Goal: Navigation & Orientation: Find specific page/section

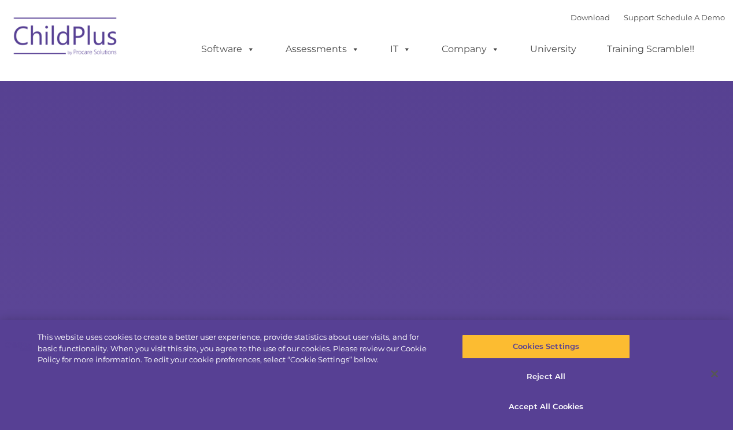
select select "MEDIUM"
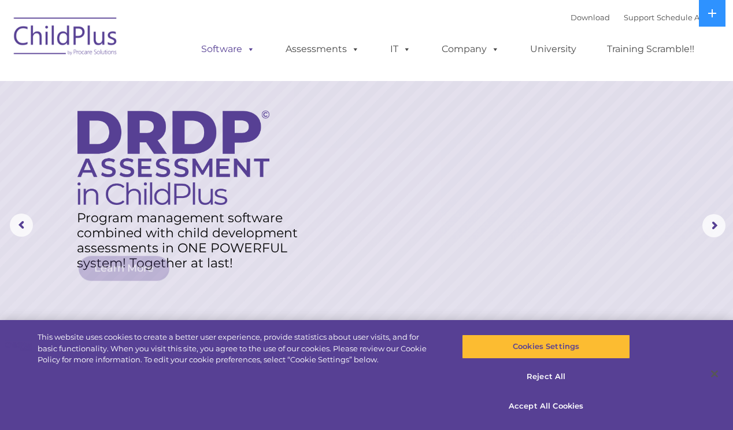
click at [234, 46] on link "Software" at bounding box center [228, 49] width 77 height 23
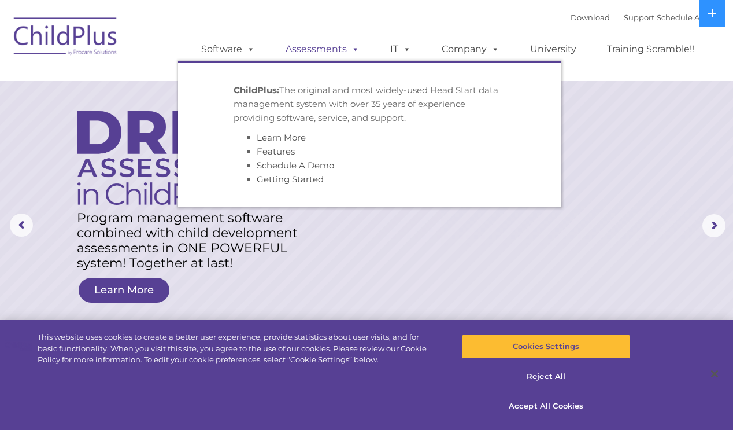
click at [302, 49] on link "Assessments" at bounding box center [322, 49] width 97 height 23
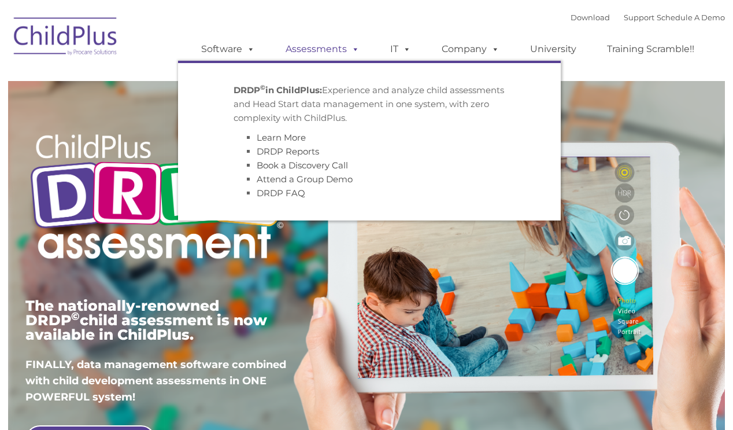
type input ""
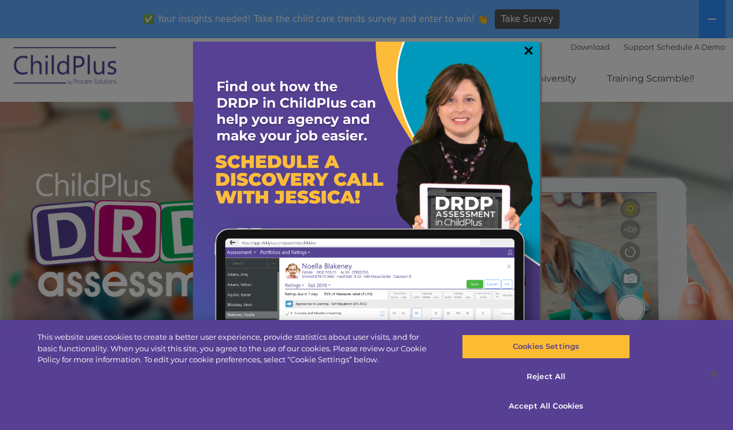
click at [533, 48] on link "×" at bounding box center [528, 51] width 13 height 12
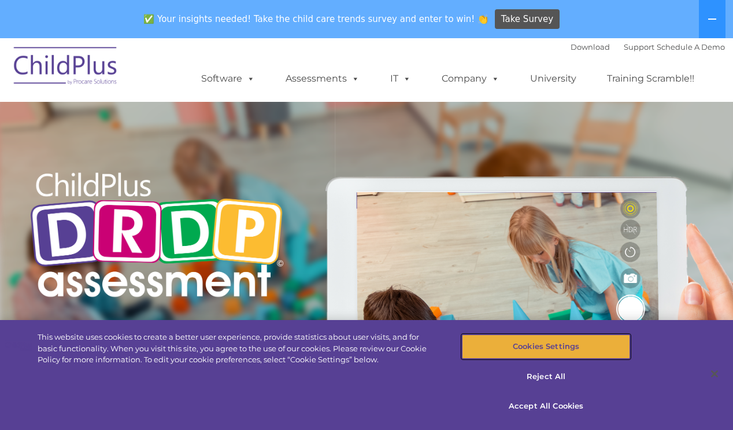
click at [483, 352] on button "Cookies Settings" at bounding box center [546, 346] width 169 height 24
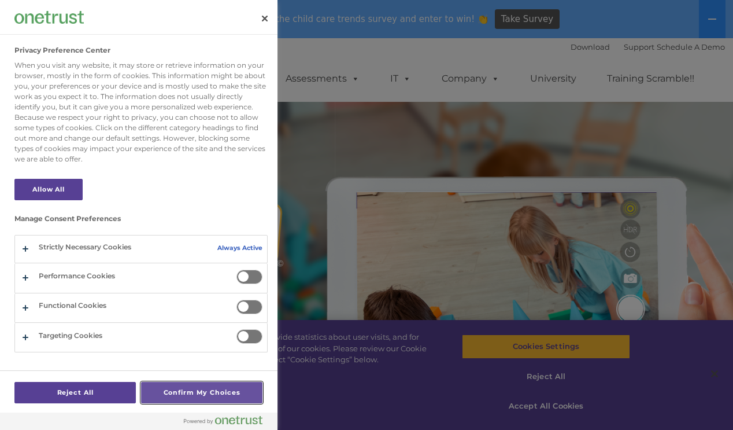
click at [182, 394] on button "Confirm My Choices" at bounding box center [201, 392] width 121 height 21
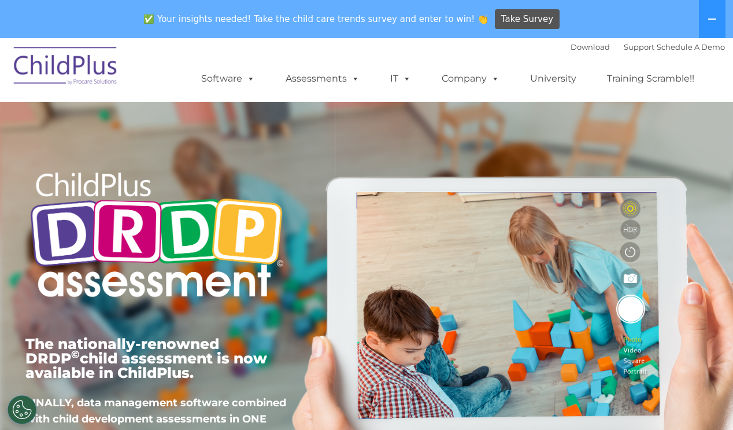
click at [97, 60] on img at bounding box center [66, 68] width 116 height 58
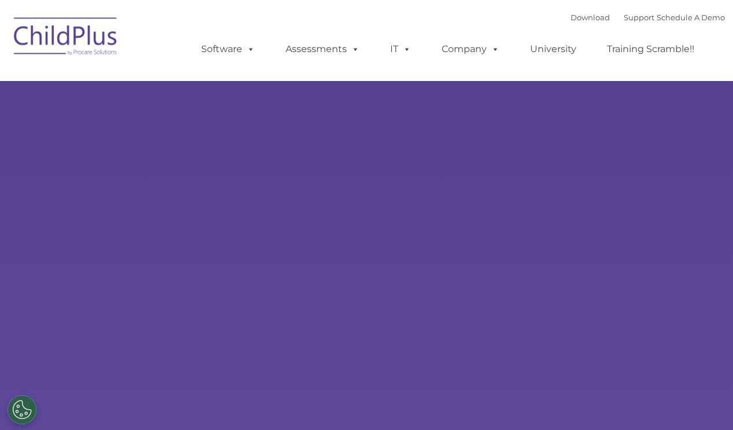
select select "MEDIUM"
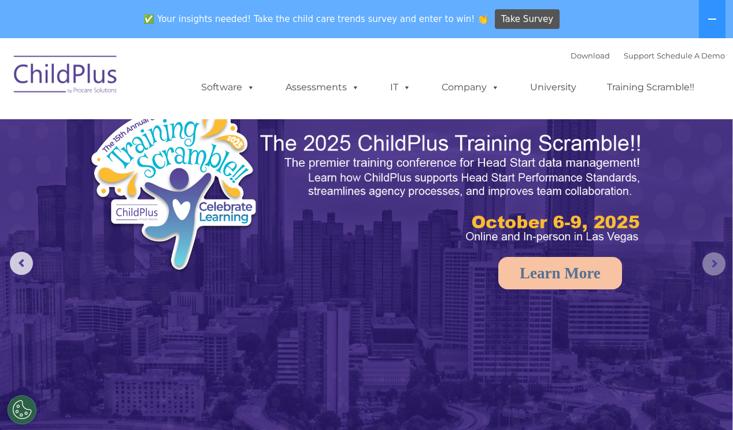
click at [717, 260] on rs-arrow at bounding box center [714, 263] width 23 height 23
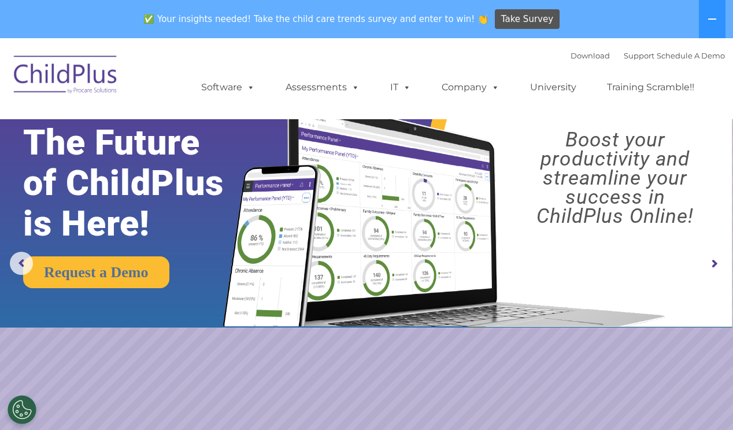
click at [715, 260] on rs-arrow at bounding box center [714, 263] width 23 height 23
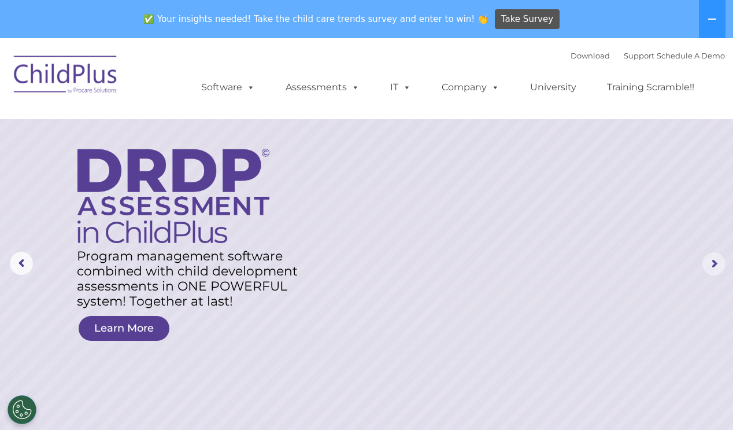
click at [715, 260] on rs-arrow at bounding box center [714, 263] width 23 height 23
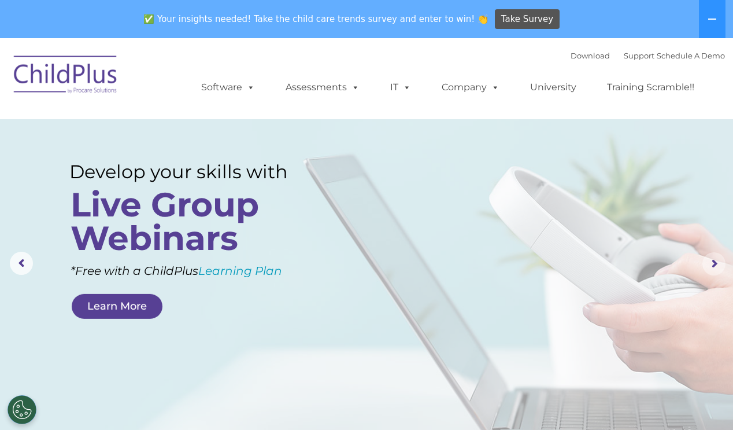
click at [715, 260] on rs-arrow at bounding box center [714, 263] width 23 height 23
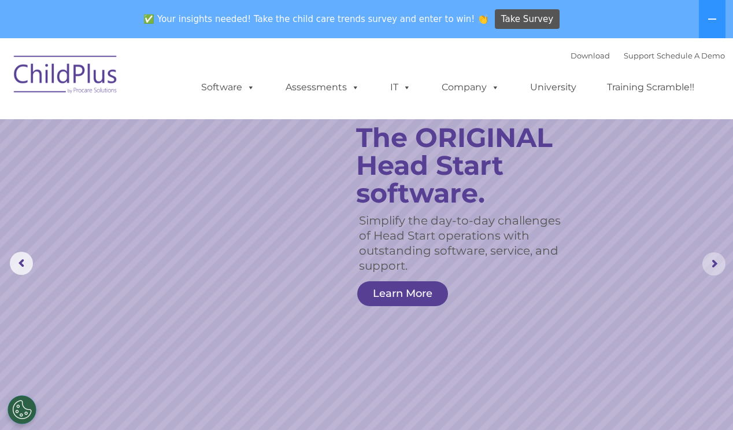
click at [715, 260] on rs-arrow at bounding box center [714, 263] width 23 height 23
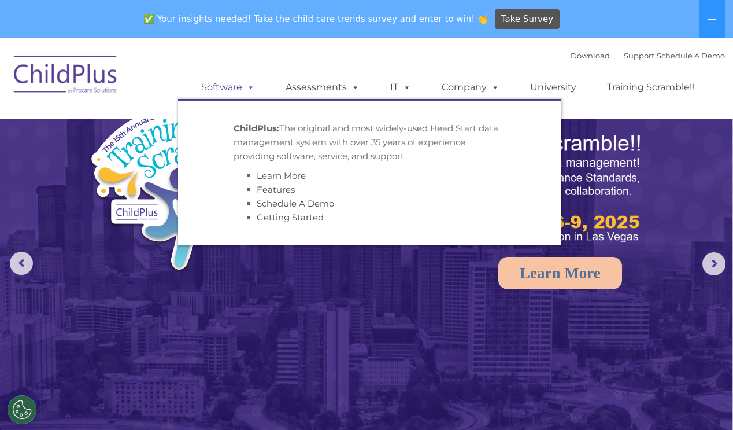
click at [217, 89] on link "Software" at bounding box center [228, 87] width 77 height 23
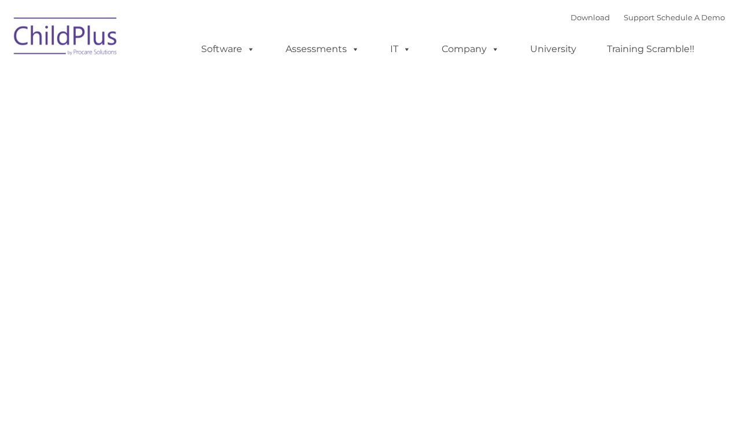
type input ""
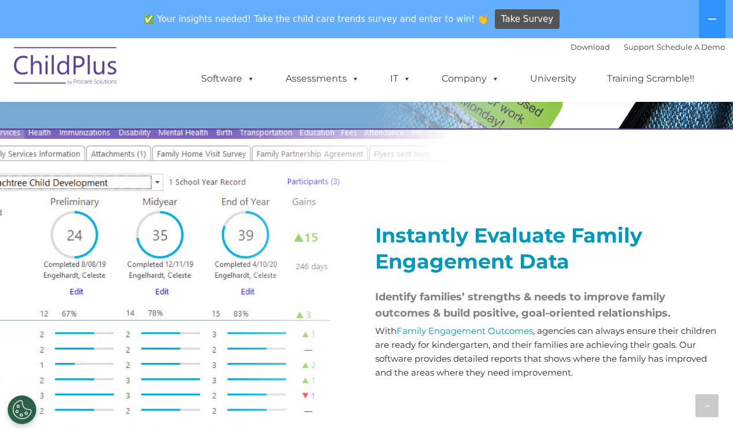
scroll to position [1224, 0]
